Goal: Task Accomplishment & Management: Manage account settings

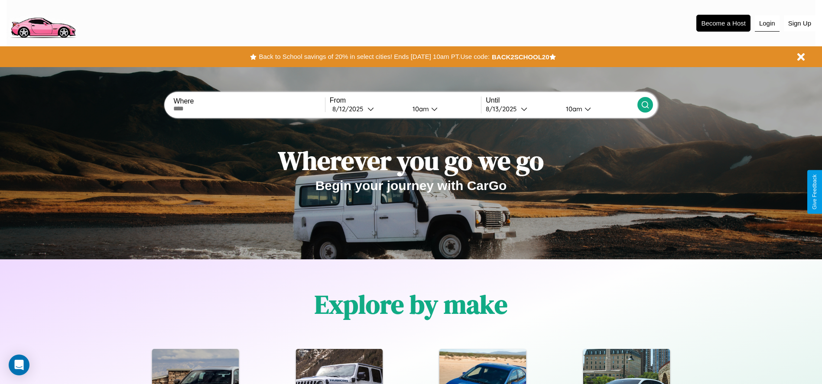
click at [767, 23] on button "Login" at bounding box center [767, 23] width 25 height 16
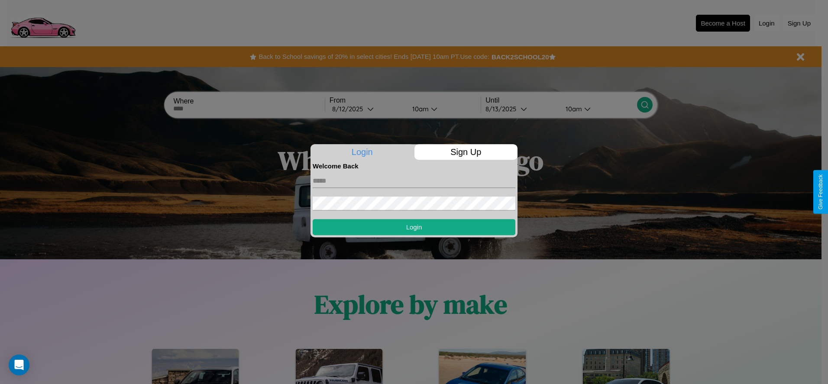
click at [414, 181] on input "text" at bounding box center [414, 181] width 203 height 14
type input "**********"
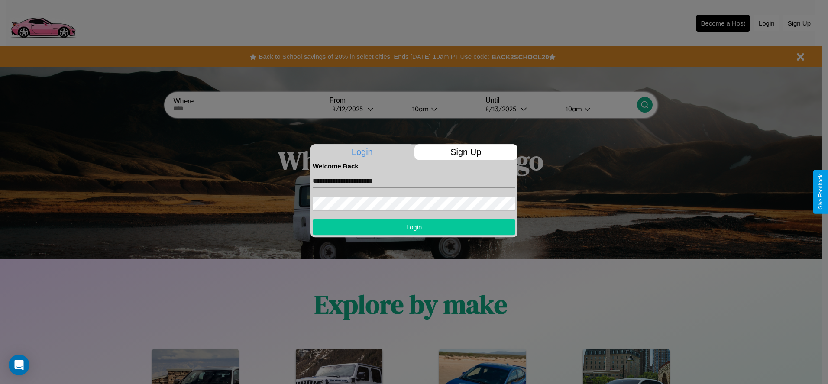
click at [414, 227] on button "Login" at bounding box center [414, 227] width 203 height 16
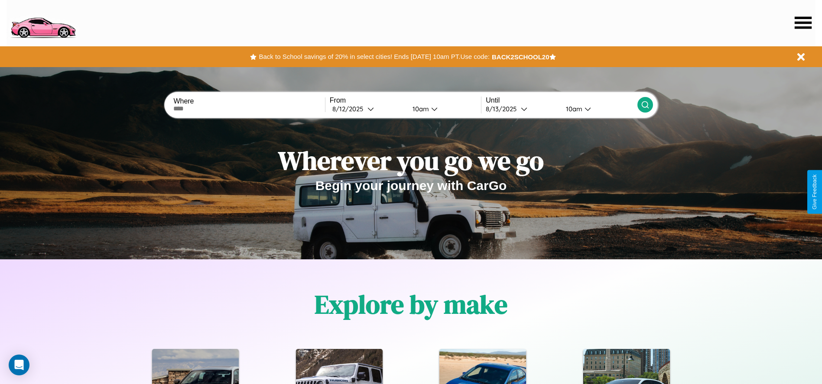
click at [803, 23] on icon at bounding box center [803, 22] width 17 height 12
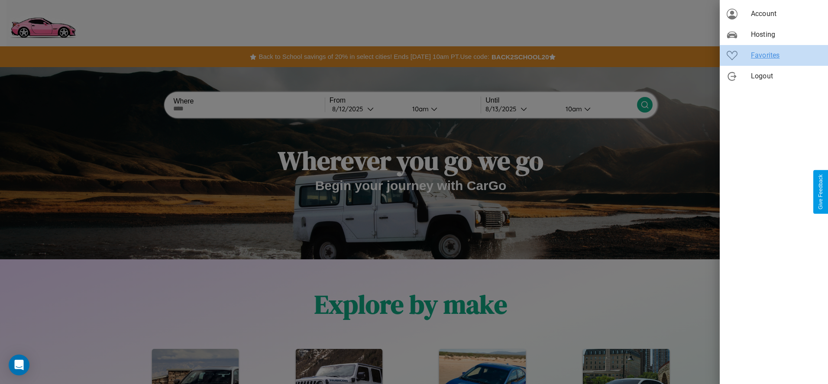
click at [774, 55] on span "Favorites" at bounding box center [786, 55] width 70 height 10
